Goal: Information Seeking & Learning: Find specific fact

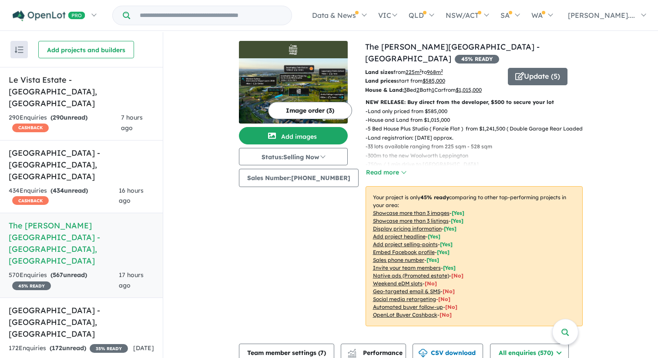
scroll to position [1, 0]
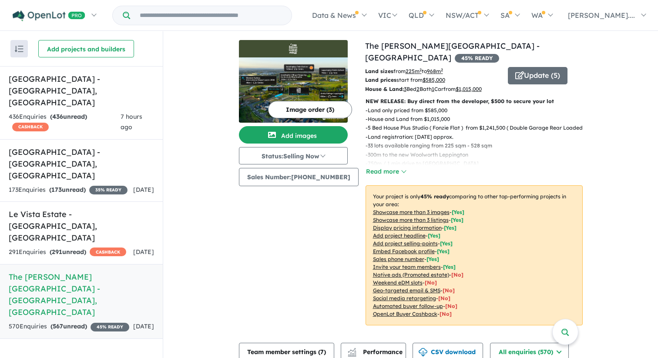
scroll to position [1, 0]
click at [48, 90] on h5 "[GEOGRAPHIC_DATA] - [GEOGRAPHIC_DATA] , [GEOGRAPHIC_DATA]" at bounding box center [81, 90] width 145 height 35
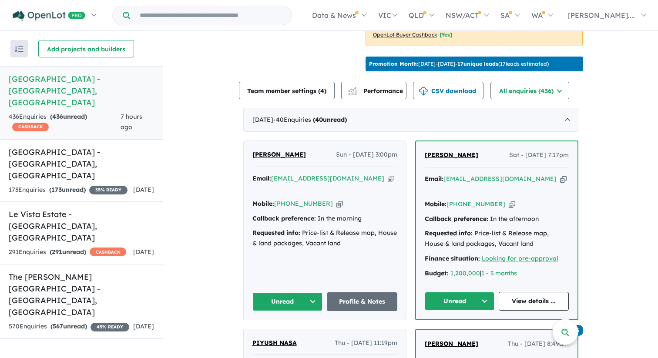
scroll to position [275, 0]
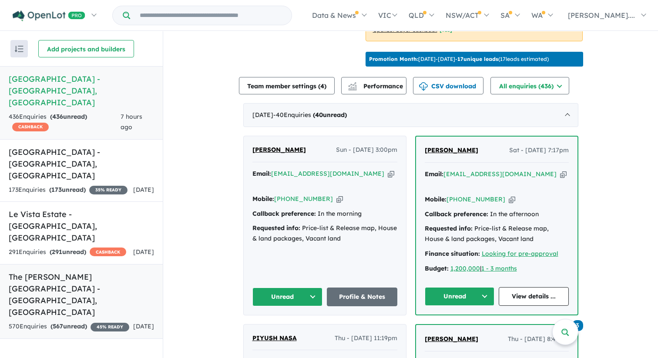
click at [80, 271] on h5 "The Rickard Gardens Estate - Leppington , NSW" at bounding box center [81, 294] width 145 height 47
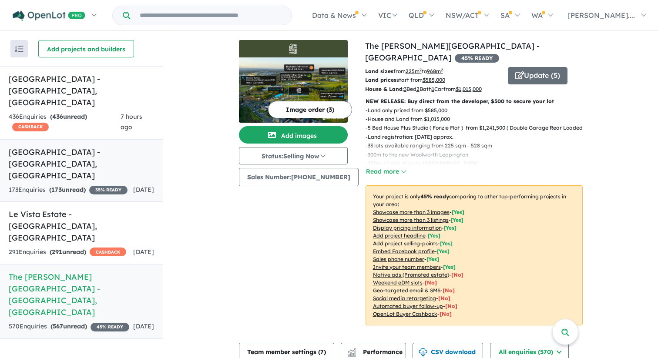
click at [83, 185] on div "173 Enquir ies ( 173 unread) 35 % READY" at bounding box center [68, 190] width 119 height 10
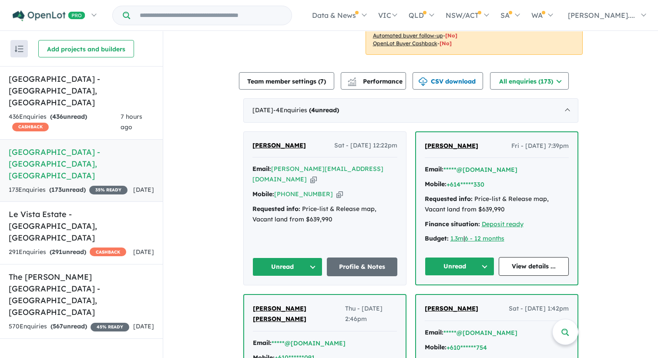
scroll to position [273, 0]
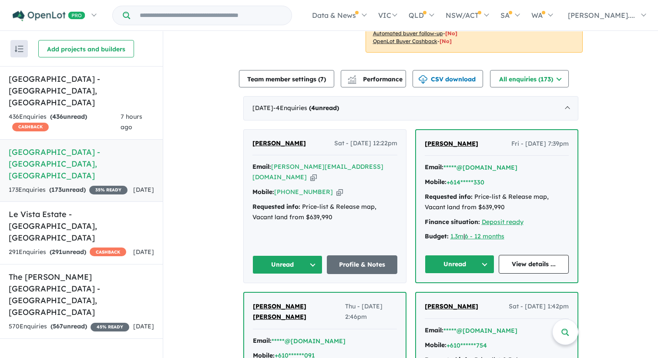
click at [275, 139] on span "Edward G" at bounding box center [279, 143] width 54 height 8
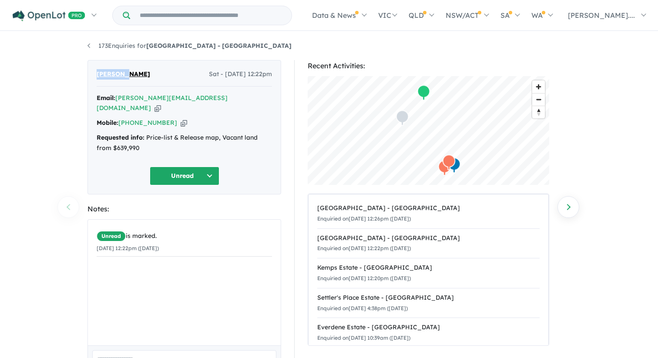
drag, startPoint x: 96, startPoint y: 75, endPoint x: 130, endPoint y: 75, distance: 33.5
click at [130, 75] on div "Edward G Sat - 27/09/2025, 12:22pm" at bounding box center [184, 77] width 175 height 17
copy span "[PERSON_NAME]"
click at [161, 104] on icon "button" at bounding box center [157, 108] width 7 height 9
copy span "[PERSON_NAME]"
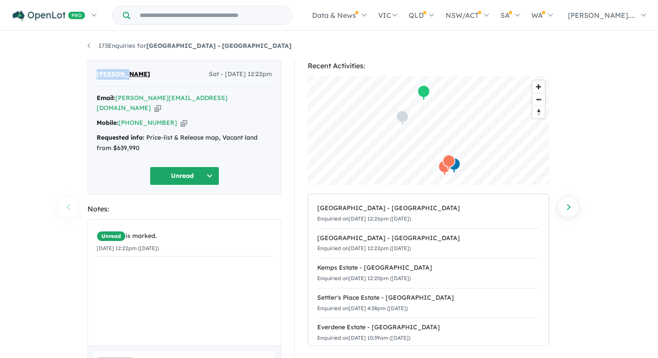
click at [181, 118] on icon "button" at bounding box center [184, 122] width 7 height 9
copy span "[PERSON_NAME]"
drag, startPoint x: 148, startPoint y: 128, endPoint x: 153, endPoint y: 134, distance: 8.3
click at [153, 134] on div "Requested info: Price-list & Release map, Vacant land from $639,990" at bounding box center [184, 143] width 175 height 21
copy div "Price-list & Release map, Vacant land from $639,990"
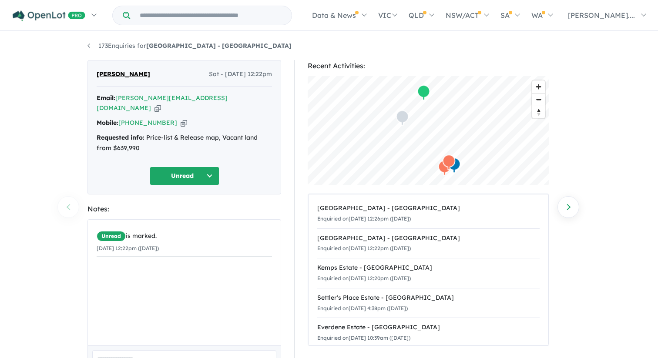
click at [291, 221] on div "Recent Activities: © Mapbox © OpenStreetMap Improve this map Central Grove - Au…" at bounding box center [432, 242] width 289 height 365
